Goal: Task Accomplishment & Management: Use online tool/utility

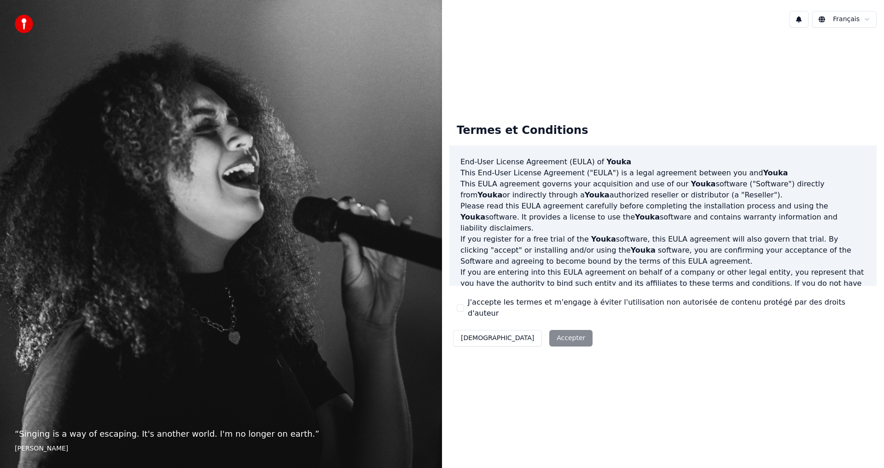
click at [459, 310] on button "J'accepte les termes et m'engage à éviter l'utilisation non autorisée de conten…" at bounding box center [460, 307] width 7 height 7
click at [549, 333] on button "Accepter" at bounding box center [570, 338] width 43 height 17
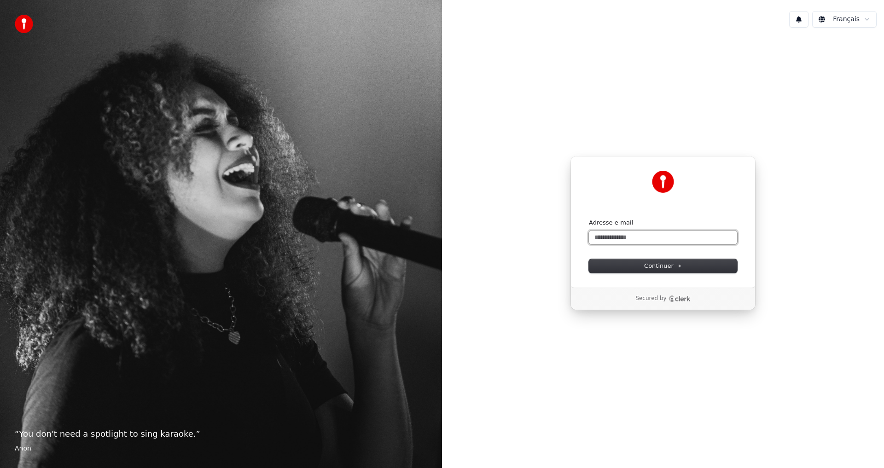
click at [601, 238] on input "Adresse e-mail" at bounding box center [663, 238] width 148 height 14
click at [675, 263] on span "Continuer" at bounding box center [663, 266] width 38 height 8
type input "**********"
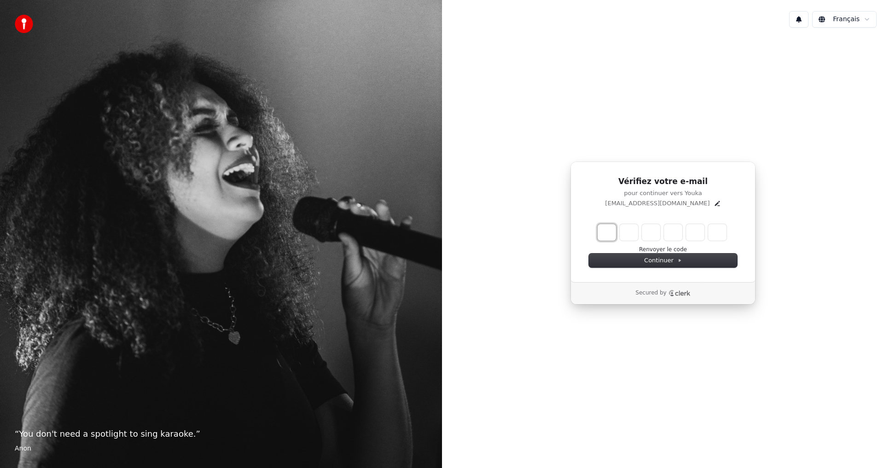
click at [600, 230] on input "Enter verification code. Digit 1" at bounding box center [606, 232] width 18 height 17
type input "*"
type input "**"
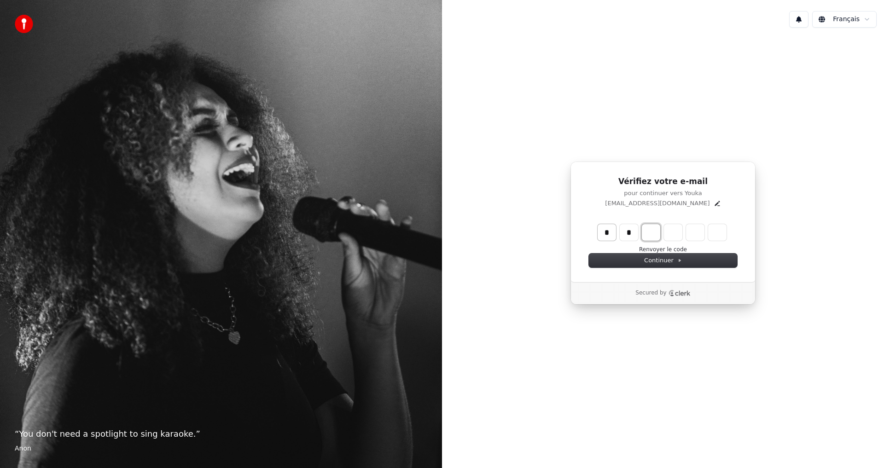
type input "*"
type input "***"
type input "*"
type input "****"
type input "*"
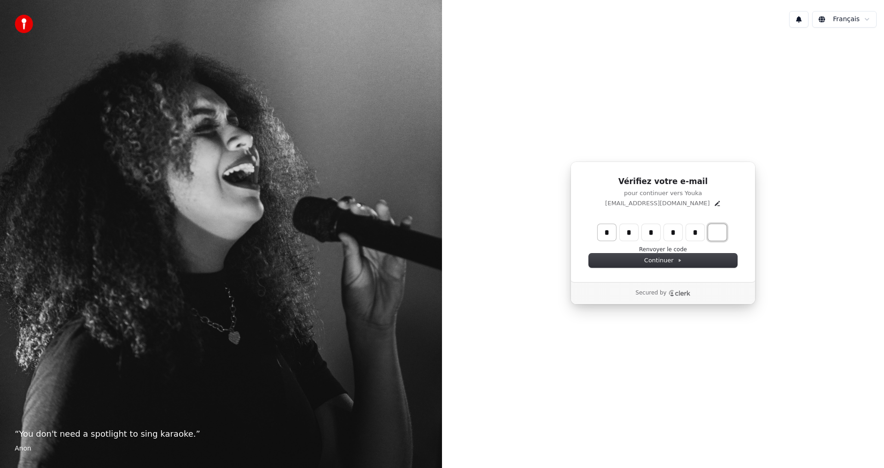
type input "******"
type input "*"
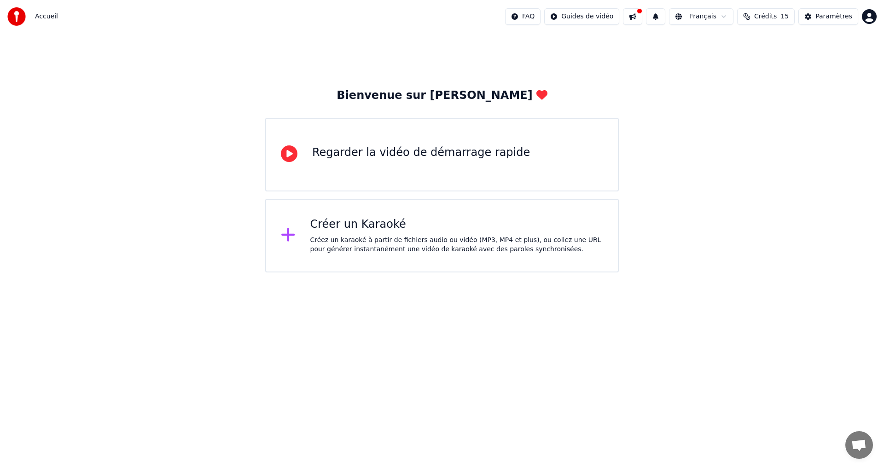
click at [422, 230] on div "Créer un Karaoké" at bounding box center [456, 224] width 293 height 15
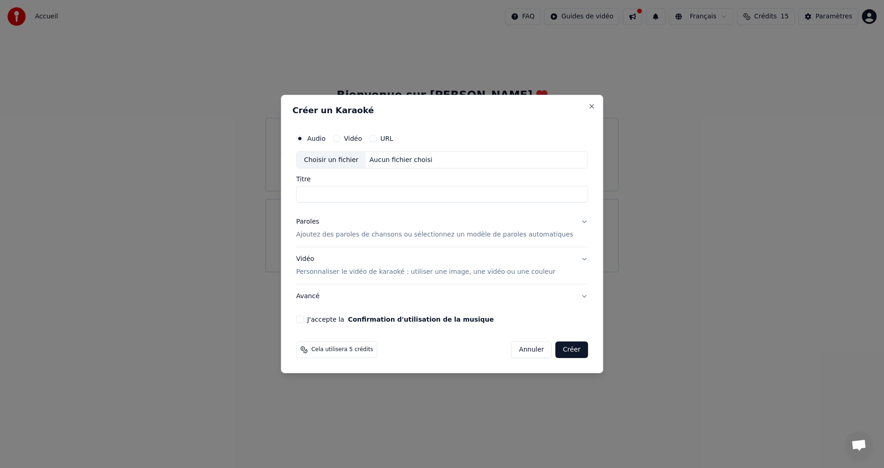
click at [376, 138] on button "URL" at bounding box center [372, 138] width 7 height 7
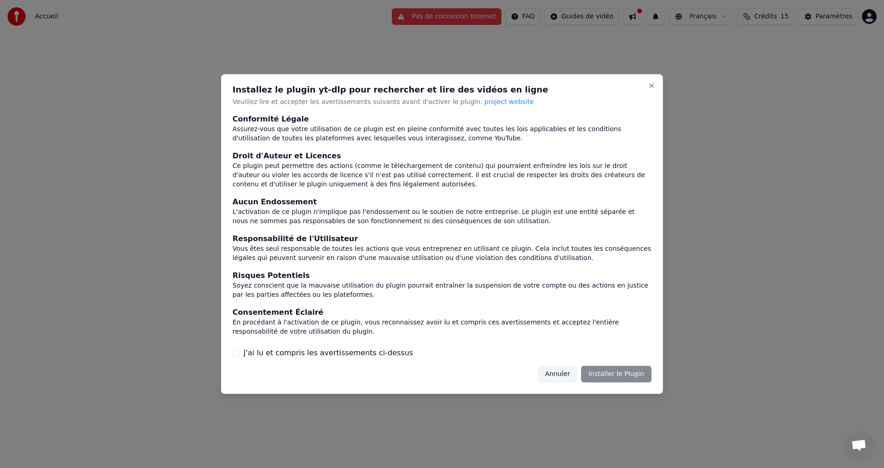
click at [564, 375] on button "Annuler" at bounding box center [558, 374] width 40 height 17
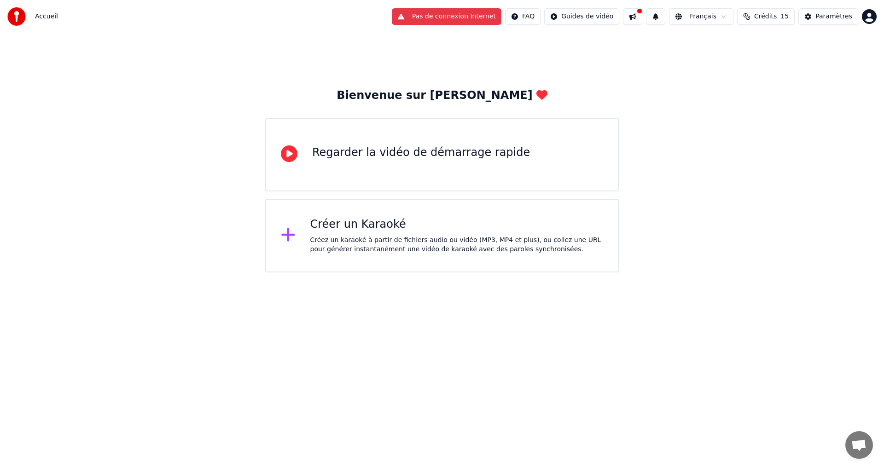
click at [411, 229] on div "Créer un Karaoké" at bounding box center [456, 224] width 293 height 15
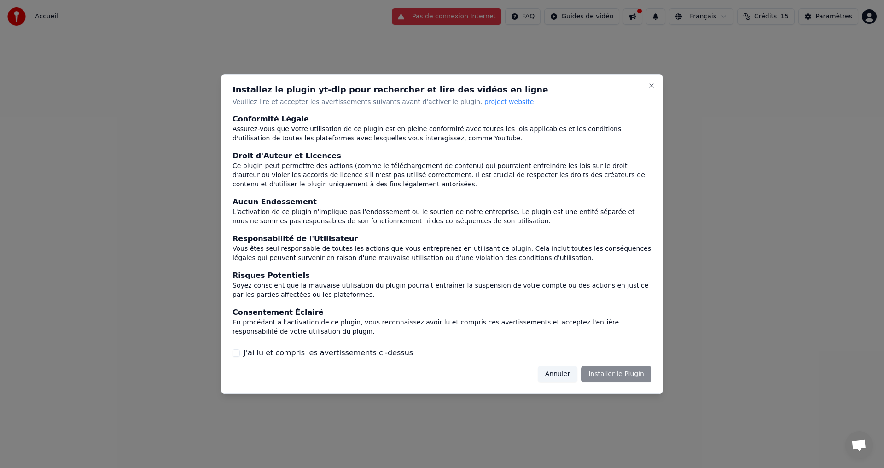
click at [384, 354] on label "J'ai lu et compris les avertissements ci-dessus" at bounding box center [327, 352] width 169 height 11
click at [240, 354] on button "J'ai lu et compris les avertissements ci-dessus" at bounding box center [235, 352] width 7 height 7
click at [384, 354] on label "J'ai lu et compris les avertissements ci-dessus" at bounding box center [327, 352] width 169 height 11
click at [240, 354] on button "J'ai lu et compris les avertissements ci-dessus" at bounding box center [235, 352] width 7 height 7
click at [238, 353] on button "J'ai lu et compris les avertissements ci-dessus" at bounding box center [235, 352] width 7 height 7
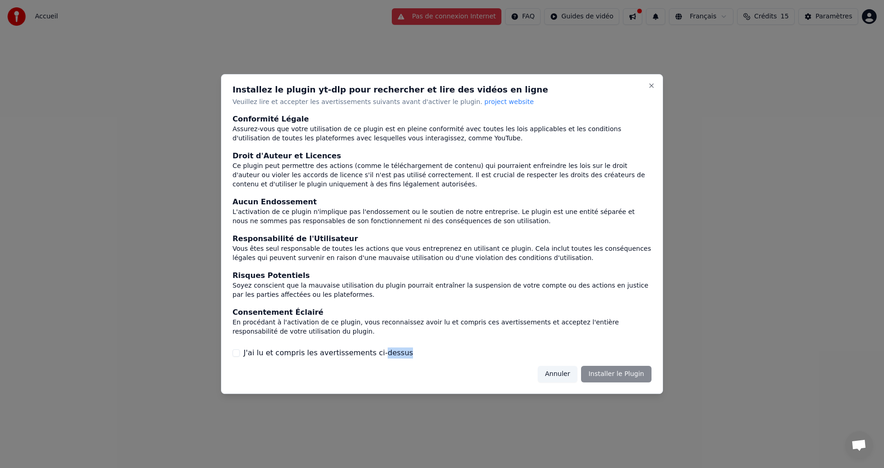
click at [238, 353] on button "J'ai lu et compris les avertissements ci-dessus" at bounding box center [235, 352] width 7 height 7
click at [647, 83] on div "Installez le plugin yt-dlp pour rechercher et lire des vidéos en ligne Veuillez…" at bounding box center [442, 234] width 442 height 320
click at [650, 86] on button "Close" at bounding box center [650, 85] width 7 height 7
click at [559, 376] on button "Annuler" at bounding box center [558, 374] width 40 height 17
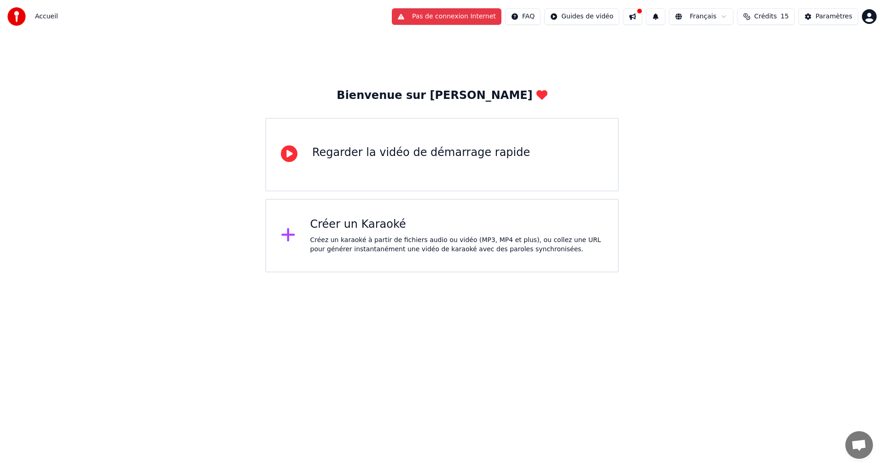
click at [523, 242] on div "Créez un karaoké à partir de fichiers audio ou vidéo (MP3, MP4 et plus), ou col…" at bounding box center [456, 245] width 293 height 18
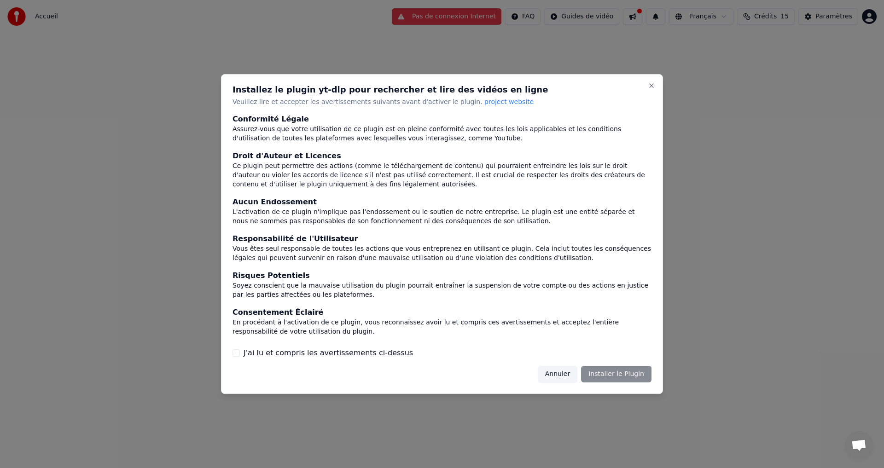
click at [235, 352] on button "J'ai lu et compris les avertissements ci-dessus" at bounding box center [235, 352] width 7 height 7
click at [567, 377] on button "Annuler" at bounding box center [558, 374] width 40 height 17
click at [567, 272] on html "Accueil Pas de connexion Internet FAQ Guides de vidéo Français Crédits 15 Param…" at bounding box center [442, 136] width 884 height 272
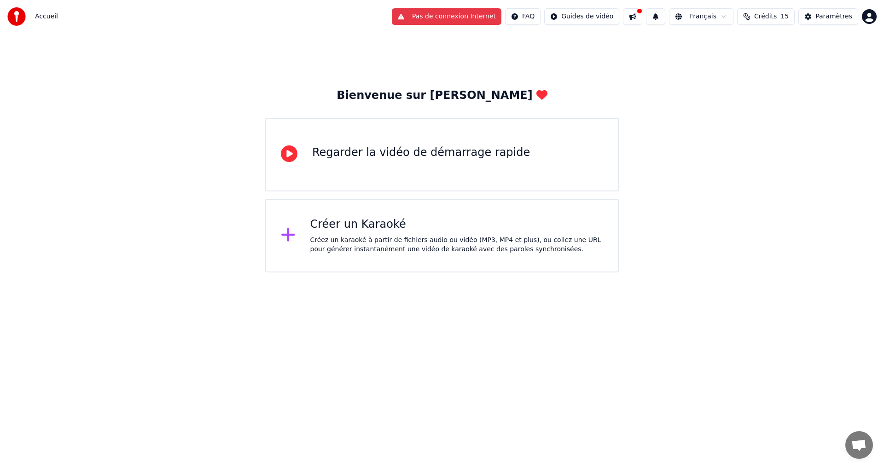
click at [293, 238] on icon at bounding box center [288, 234] width 15 height 17
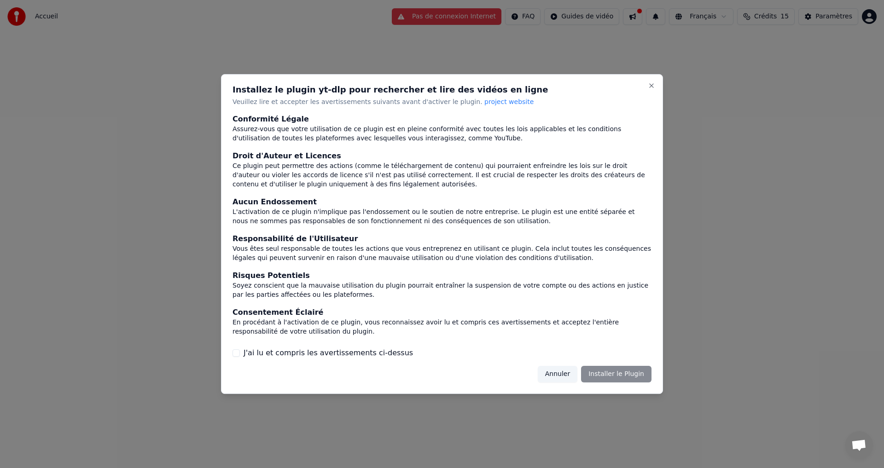
click at [237, 353] on button "J'ai lu et compris les avertissements ci-dessus" at bounding box center [235, 352] width 7 height 7
click at [238, 353] on button "J'ai lu et compris les avertissements ci-dessus" at bounding box center [235, 352] width 7 height 7
click at [643, 374] on button "Installer le Plugin" at bounding box center [616, 374] width 70 height 17
click at [643, 374] on div "Annuler Installer le Plugin" at bounding box center [595, 374] width 114 height 17
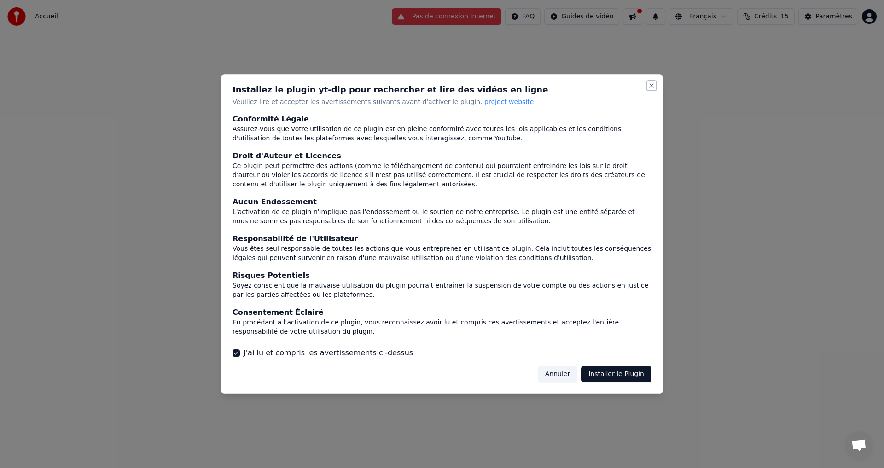
click at [648, 84] on button "Close" at bounding box center [650, 85] width 7 height 7
click at [649, 87] on button "Close" at bounding box center [650, 85] width 7 height 7
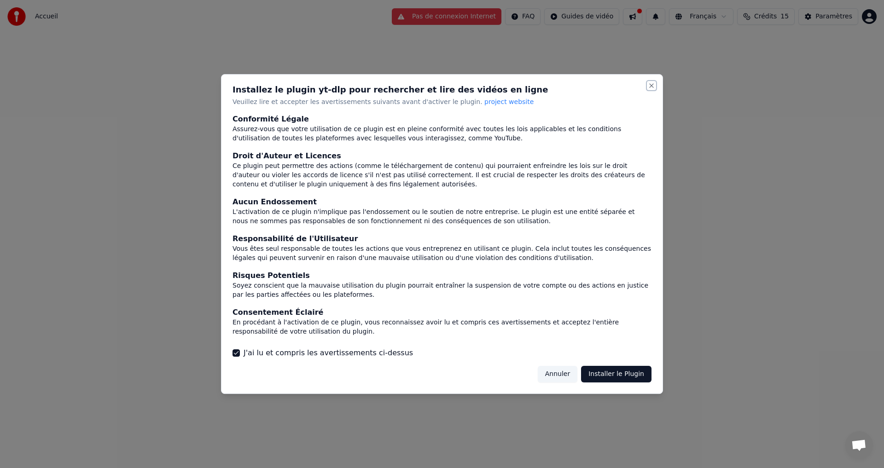
click at [649, 87] on button "Close" at bounding box center [650, 85] width 7 height 7
click at [560, 367] on button "Annuler" at bounding box center [558, 374] width 40 height 17
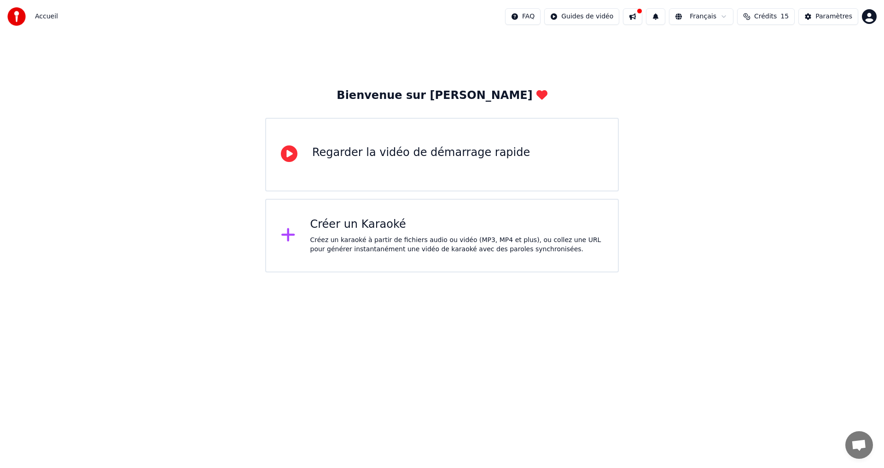
click at [447, 144] on div "Regarder la vidéo de démarrage rapide" at bounding box center [441, 155] width 353 height 74
click at [447, 217] on div "Créer un Karaoké" at bounding box center [456, 224] width 293 height 15
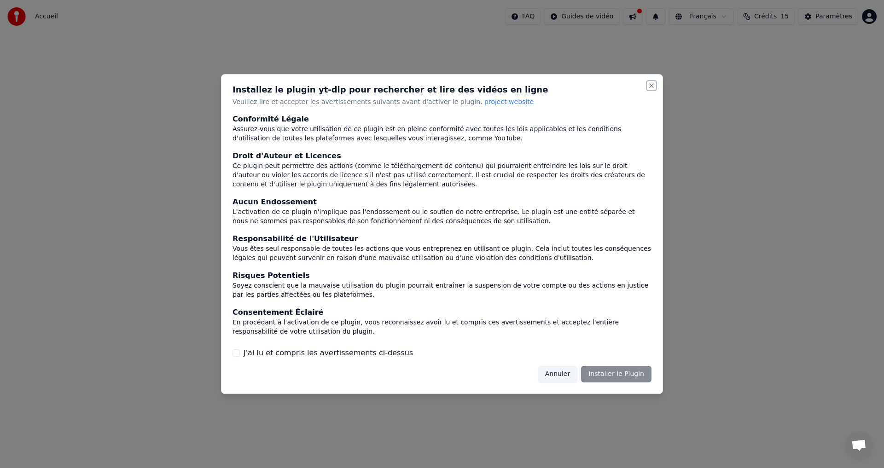
click at [653, 85] on button "Close" at bounding box center [650, 85] width 7 height 7
click at [559, 373] on button "Annuler" at bounding box center [558, 374] width 40 height 17
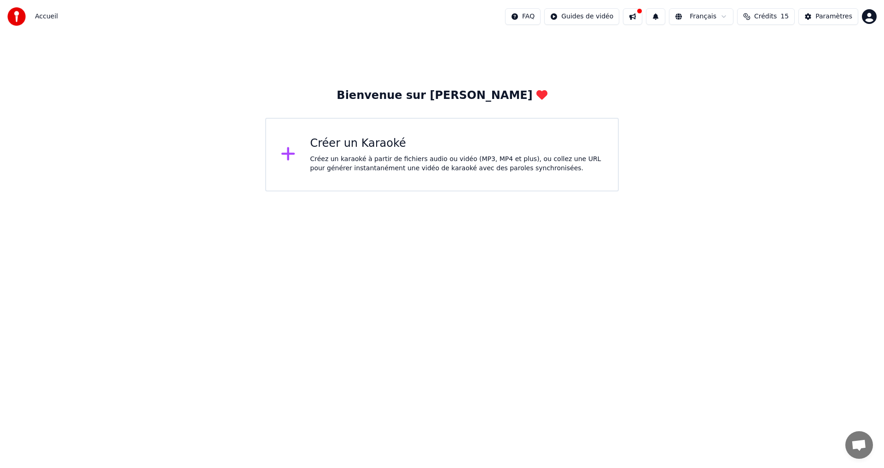
click at [361, 169] on div "Créez un karaoké à partir de fichiers audio ou vidéo (MP3, MP4 et plus), ou col…" at bounding box center [456, 164] width 293 height 18
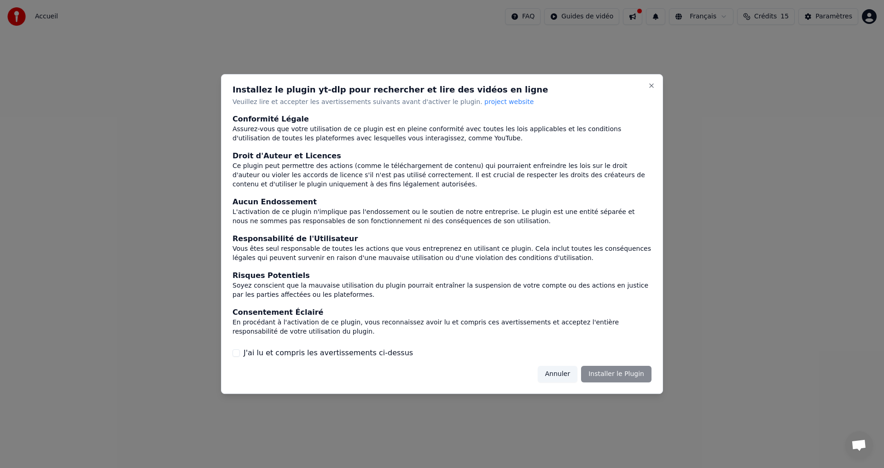
click at [655, 84] on div "Installez le plugin yt-dlp pour rechercher et lire des vidéos en ligne Veuillez…" at bounding box center [442, 234] width 442 height 320
click at [653, 84] on button "Close" at bounding box center [650, 85] width 7 height 7
click at [559, 372] on button "Annuler" at bounding box center [558, 374] width 40 height 17
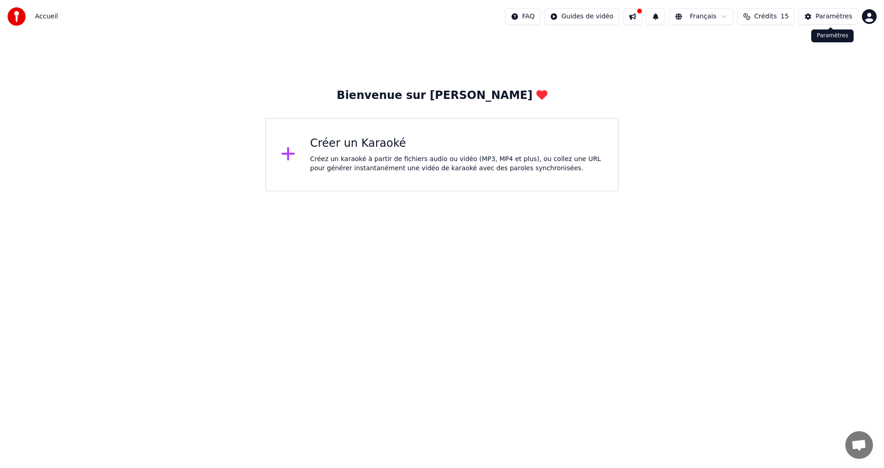
click at [820, 14] on div "Paramètres" at bounding box center [833, 16] width 37 height 9
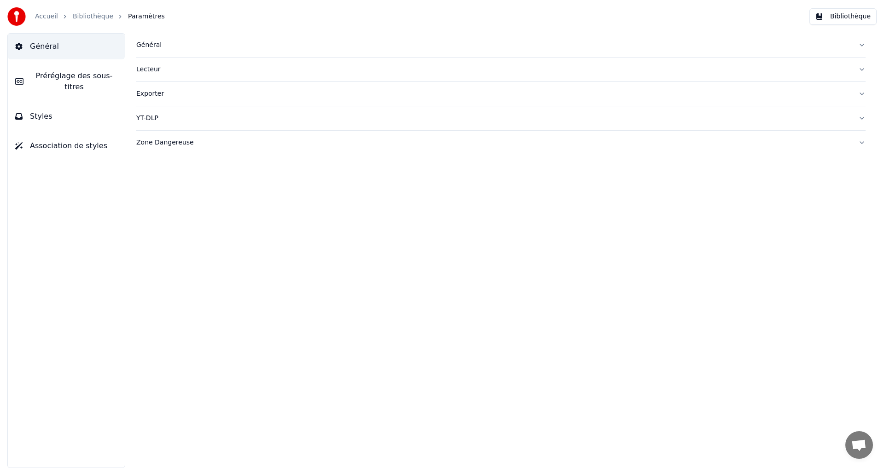
click at [861, 95] on button "Exporter" at bounding box center [500, 94] width 729 height 24
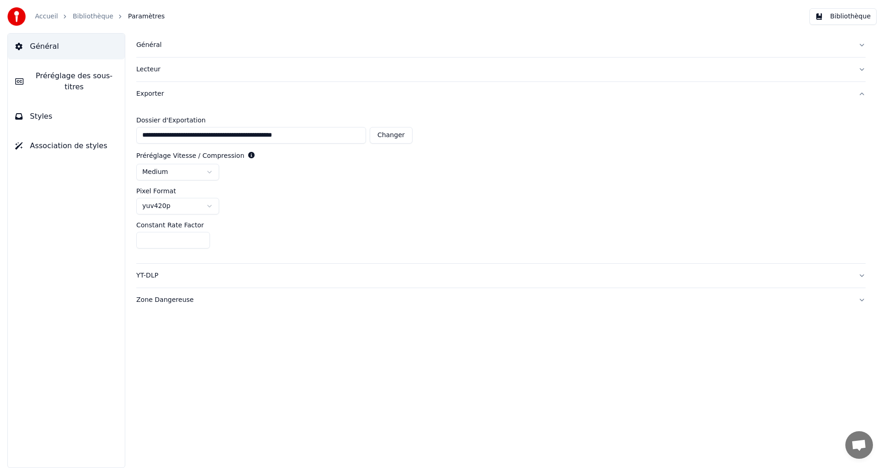
click at [38, 111] on span "Styles" at bounding box center [41, 116] width 23 height 11
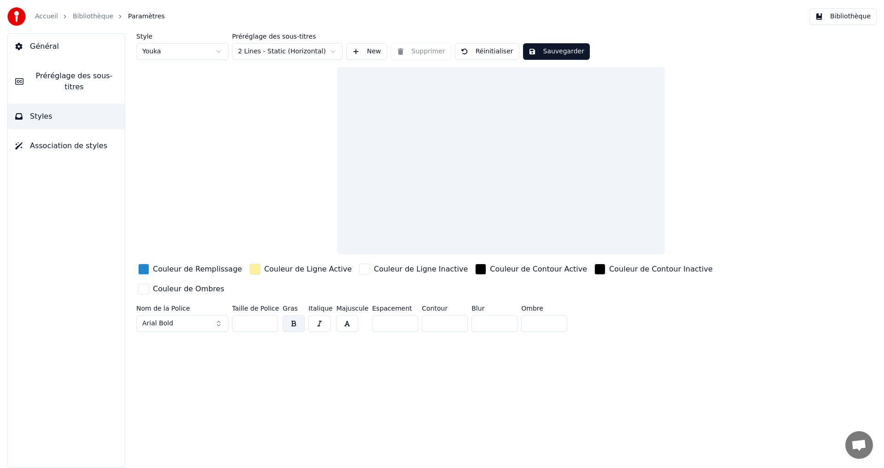
click at [49, 140] on span "Association de styles" at bounding box center [68, 145] width 77 height 11
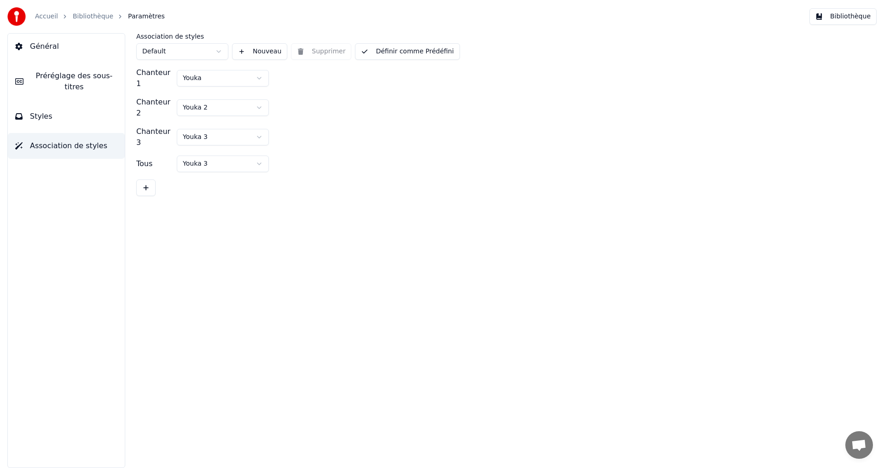
click at [92, 17] on link "Bibliothèque" at bounding box center [93, 16] width 40 height 9
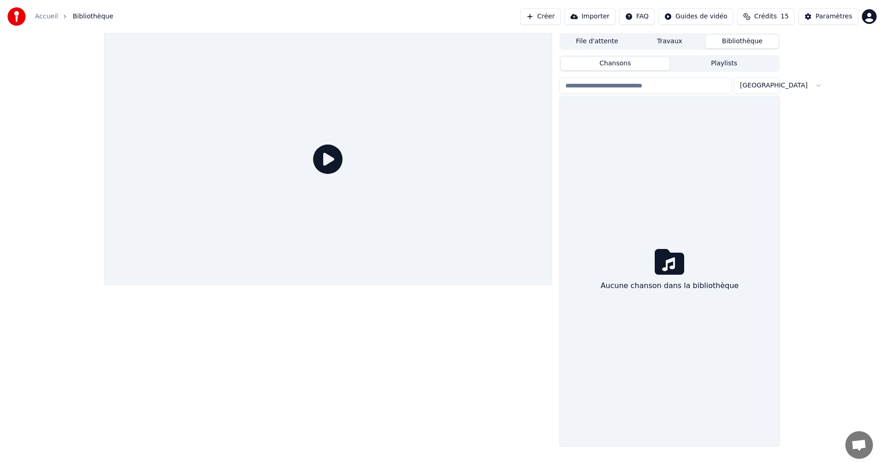
click at [718, 64] on button "Playlists" at bounding box center [723, 63] width 109 height 13
click at [630, 67] on button "Chansons" at bounding box center [615, 63] width 109 height 13
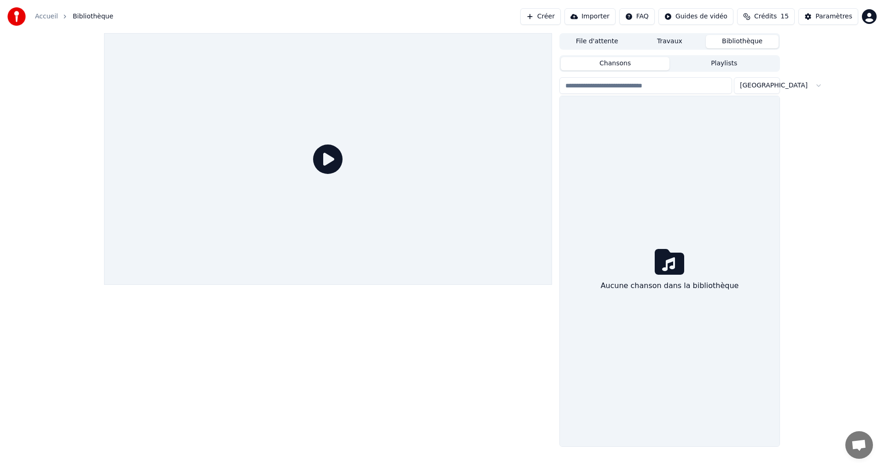
click at [634, 86] on input "search" at bounding box center [645, 85] width 173 height 17
type input "*"
click at [594, 17] on button "Importer" at bounding box center [589, 16] width 51 height 17
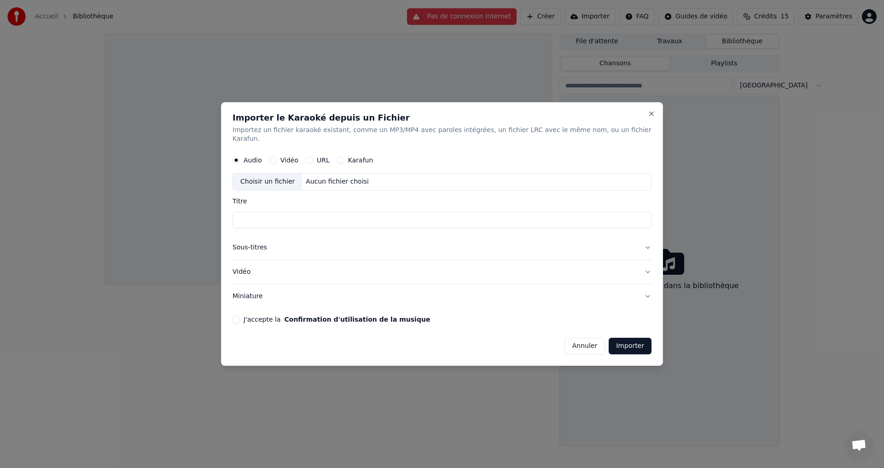
click at [580, 342] on button "Annuler" at bounding box center [584, 346] width 40 height 17
